Goal: Task Accomplishment & Management: Manage account settings

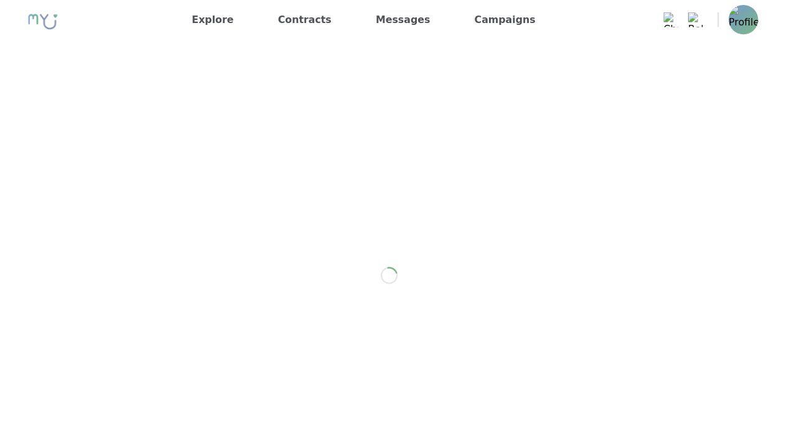
scroll to position [233, 0]
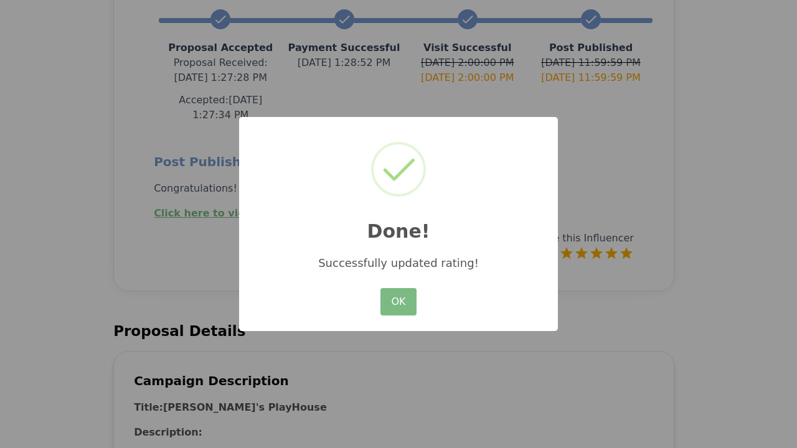
click at [398, 302] on button "OK" at bounding box center [398, 301] width 36 height 27
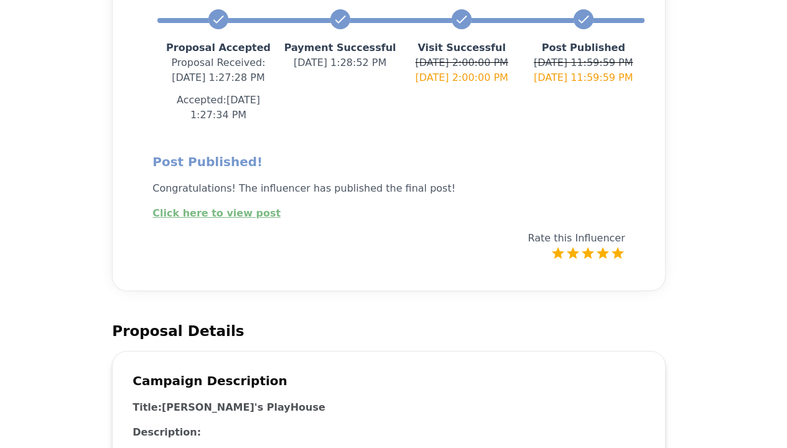
click at [209, 207] on link "Click here to view post" at bounding box center [216, 213] width 128 height 12
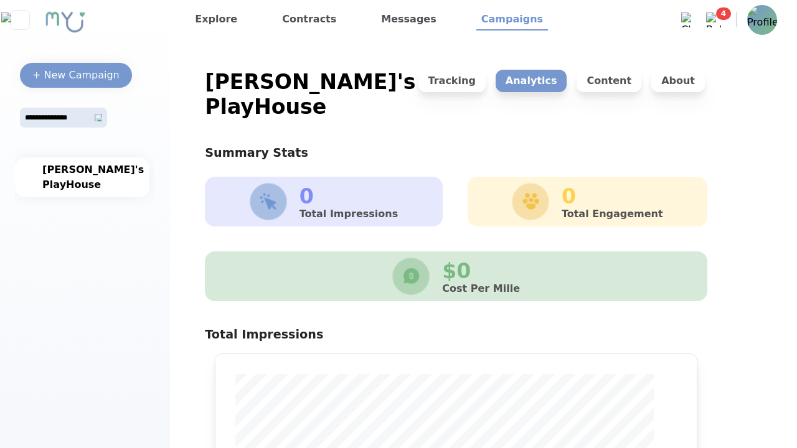
click at [605, 81] on p "Content" at bounding box center [608, 81] width 65 height 22
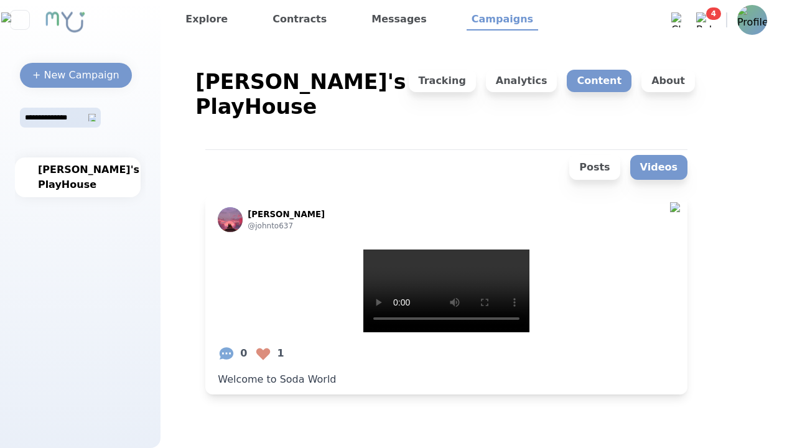
click at [763, 14] on img at bounding box center [753, 20] width 30 height 30
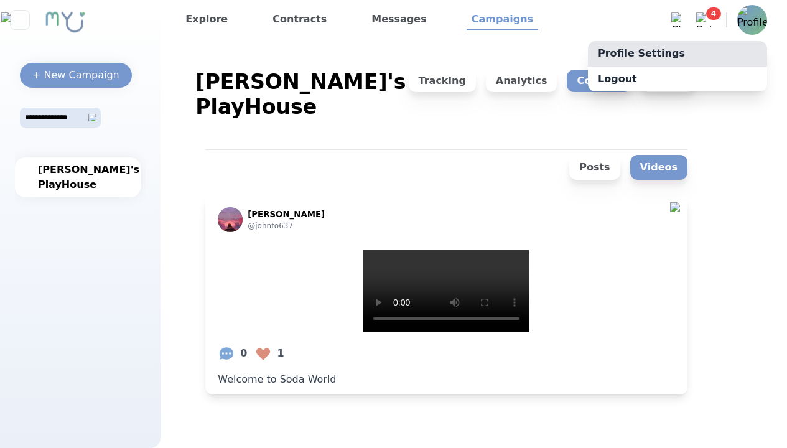
click at [731, 62] on link "Profile Settings" at bounding box center [677, 53] width 179 height 25
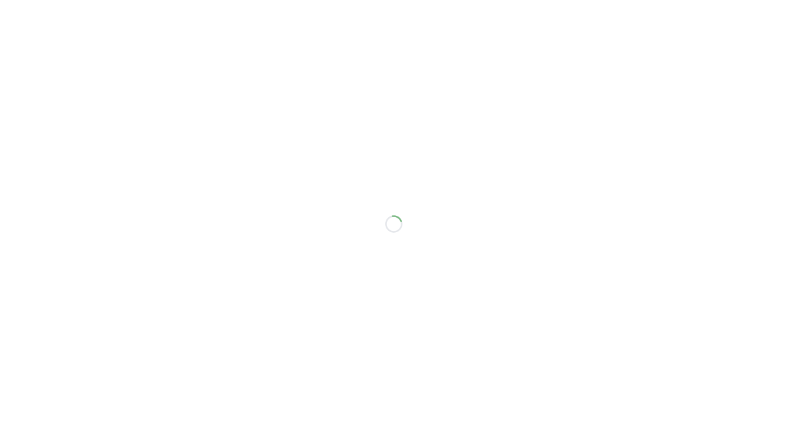
select select "*"
select select "**"
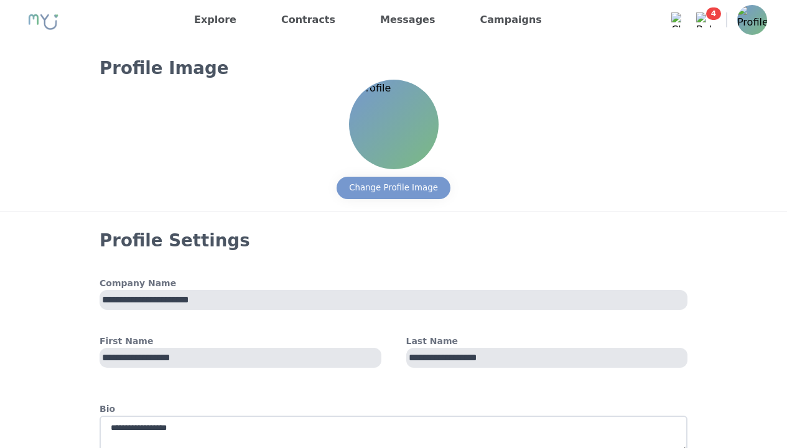
click at [390, 204] on div "Change Profile Image" at bounding box center [394, 187] width 114 height 37
click at [393, 199] on button "Change Profile Image" at bounding box center [394, 188] width 114 height 22
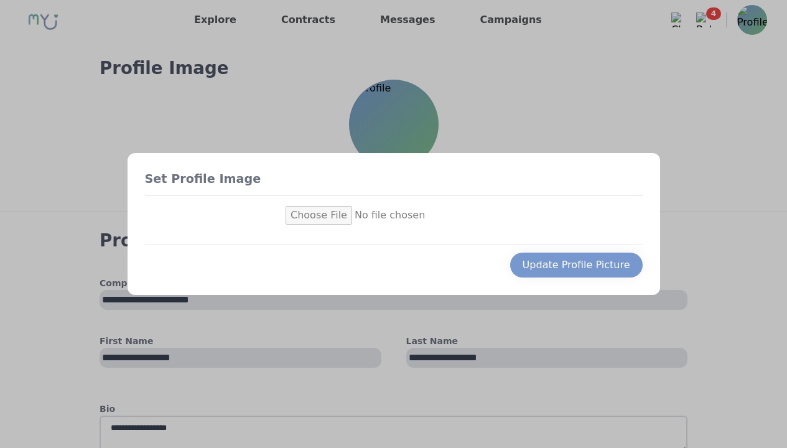
click at [332, 215] on input "file" at bounding box center [394, 215] width 216 height 19
type input "**********"
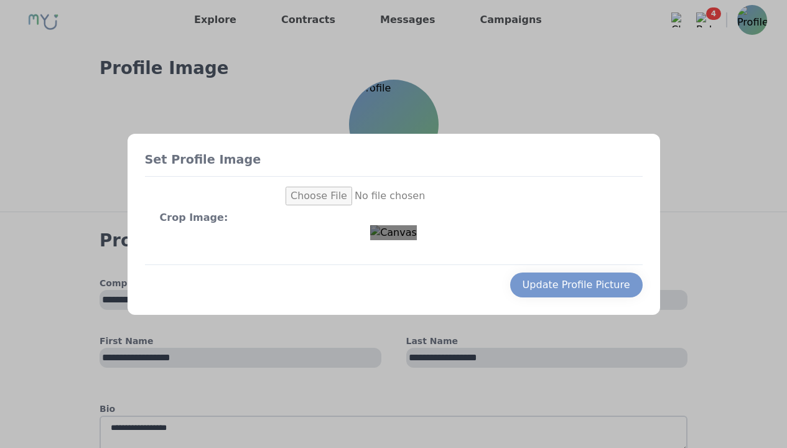
click at [417, 240] on img at bounding box center [393, 232] width 47 height 15
click at [597, 298] on button "Update Profile Picture" at bounding box center [576, 285] width 133 height 25
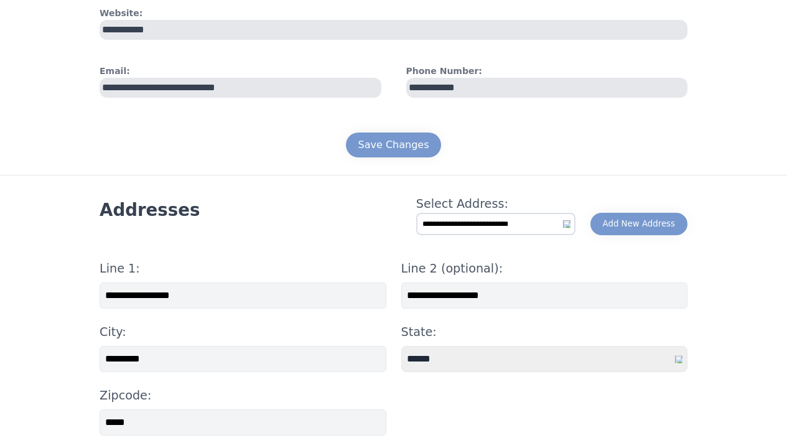
scroll to position [498, 0]
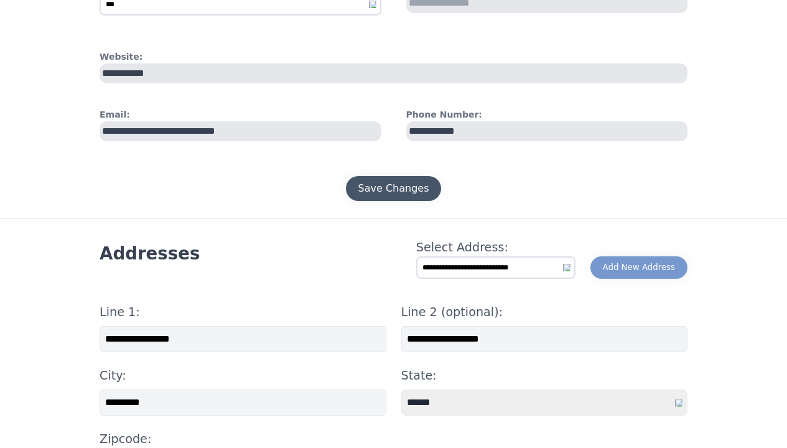
click at [420, 194] on div "Save Changes" at bounding box center [394, 188] width 71 height 15
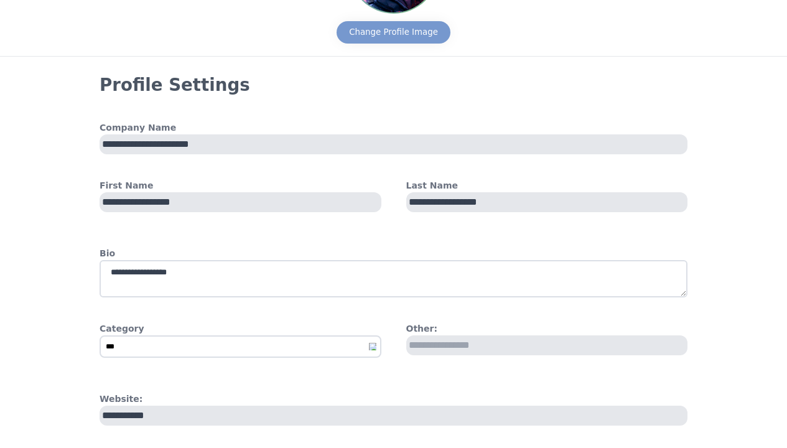
scroll to position [0, 0]
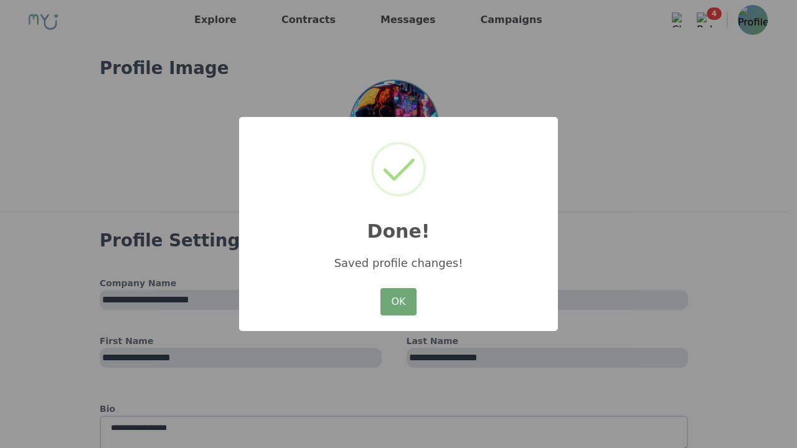
click at [387, 302] on button "OK" at bounding box center [398, 301] width 36 height 27
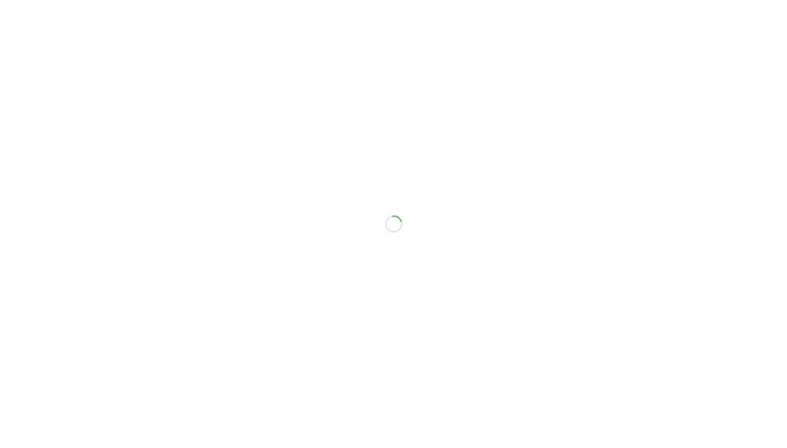
select select "*"
select select "**"
